Goal: Entertainment & Leisure: Consume media (video, audio)

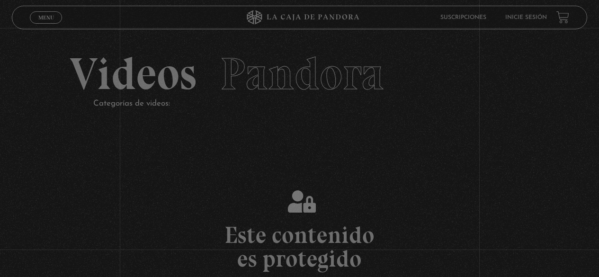
scroll to position [141, 0]
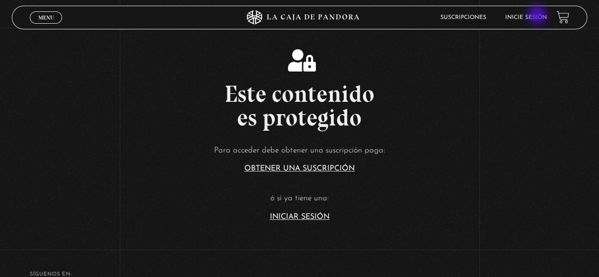
click at [538, 16] on link "Inicie sesión" at bounding box center [526, 18] width 42 height 6
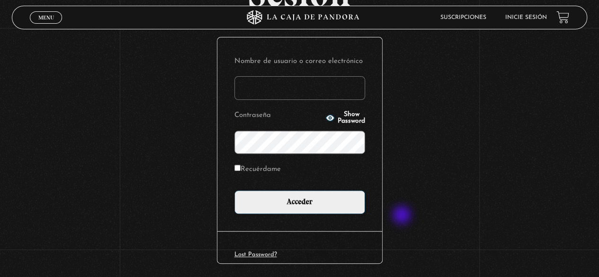
scroll to position [86, 0]
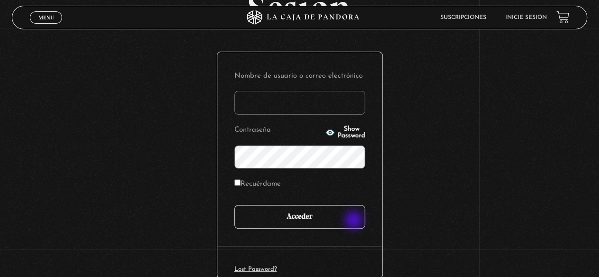
type input "[EMAIL_ADDRESS][DOMAIN_NAME]"
click at [358, 215] on input "Acceder" at bounding box center [299, 217] width 131 height 24
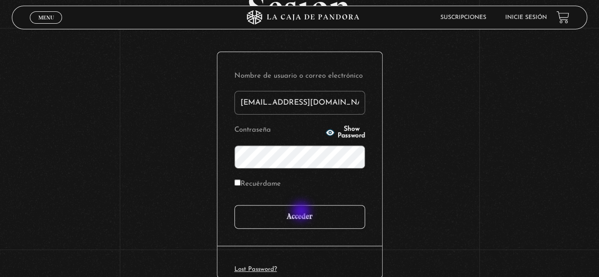
click at [302, 212] on input "Acceder" at bounding box center [299, 217] width 131 height 24
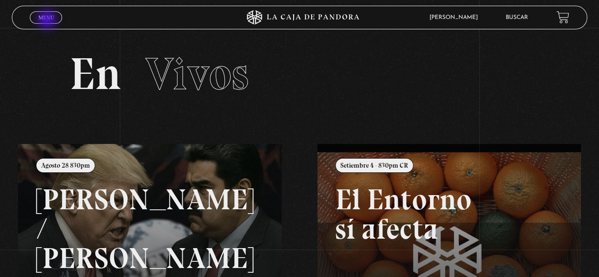
click at [48, 20] on span "Menu" at bounding box center [46, 18] width 16 height 6
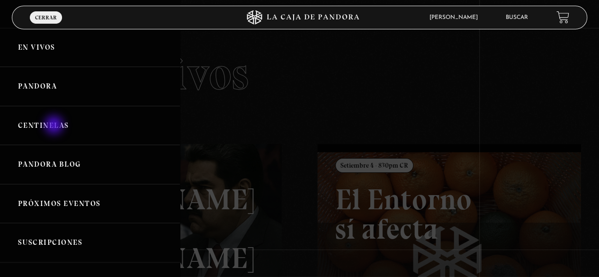
click at [55, 126] on link "Centinelas" at bounding box center [90, 125] width 180 height 39
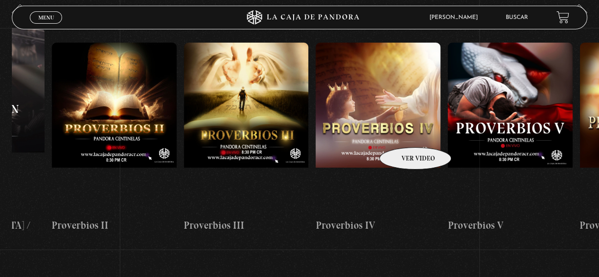
scroll to position [0, 1150]
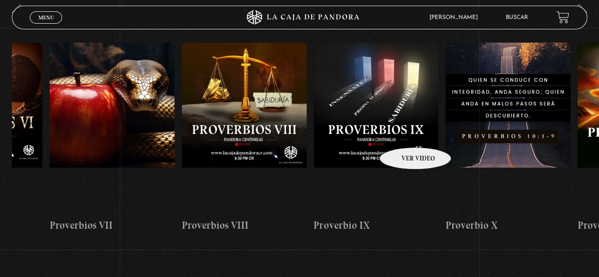
drag, startPoint x: 538, startPoint y: 122, endPoint x: 323, endPoint y: 135, distance: 215.0
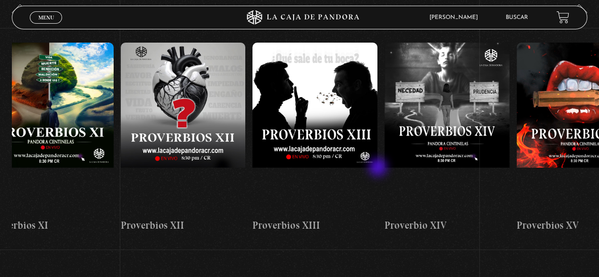
scroll to position [0, 1744]
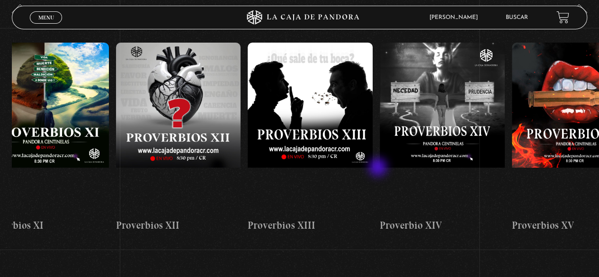
drag, startPoint x: 497, startPoint y: 156, endPoint x: 379, endPoint y: 168, distance: 119.0
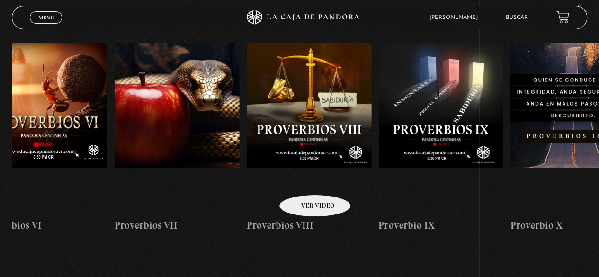
scroll to position [0, 1069]
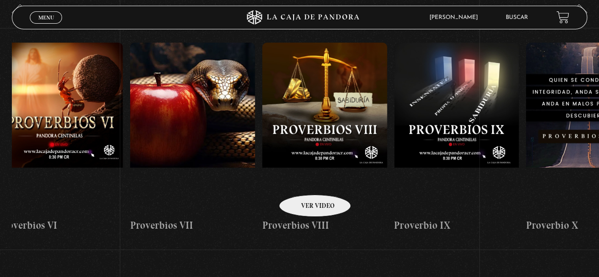
drag, startPoint x: 167, startPoint y: 177, endPoint x: 305, endPoint y: 182, distance: 137.9
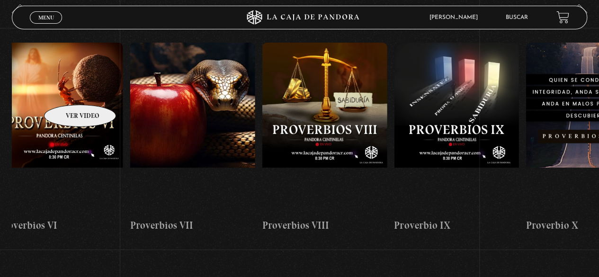
click at [68, 90] on figure at bounding box center [61, 128] width 125 height 171
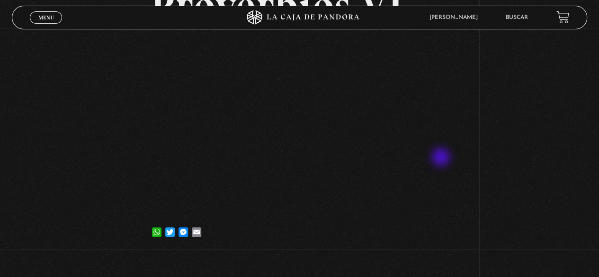
scroll to position [89, 0]
